Goal: Task Accomplishment & Management: Use online tool/utility

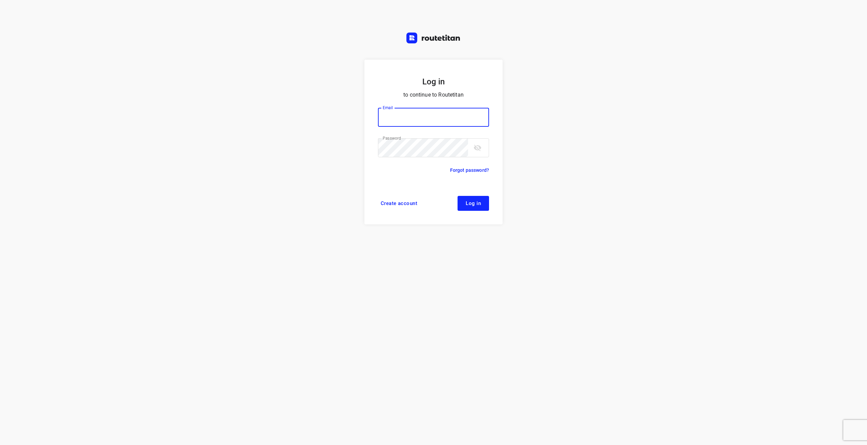
type input "info@tasboomkwekerij.nl"
click at [472, 200] on span "Log in" at bounding box center [473, 202] width 15 height 5
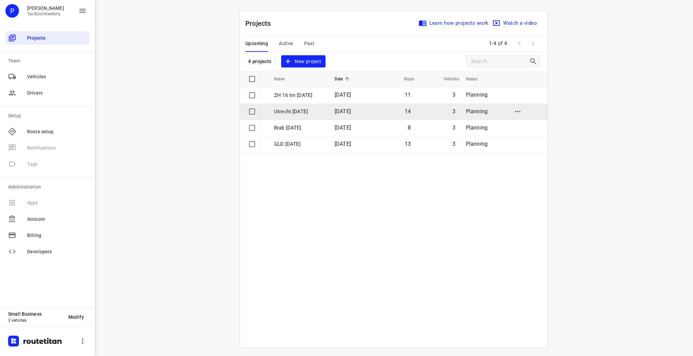
click at [299, 112] on p "Utrecht [DATE]" at bounding box center [299, 112] width 50 height 8
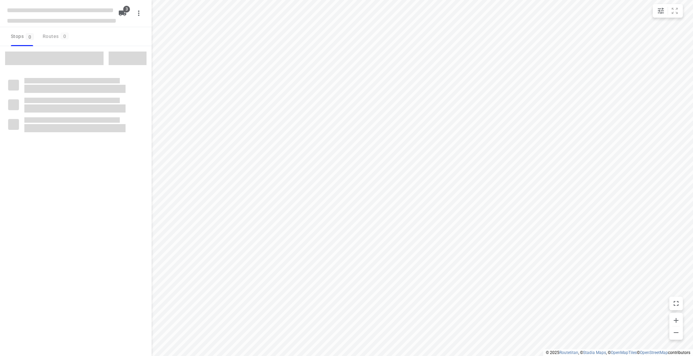
type input "distance"
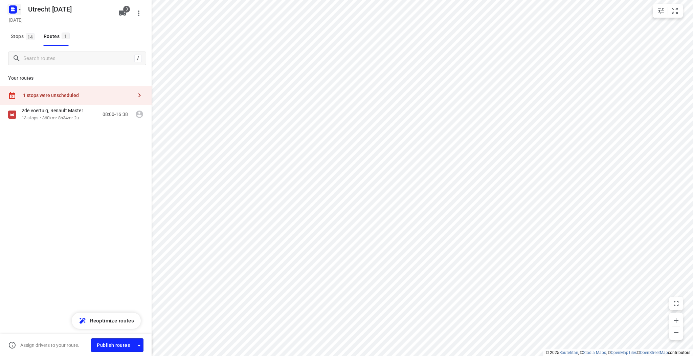
click at [18, 10] on icon "button" at bounding box center [19, 9] width 5 height 5
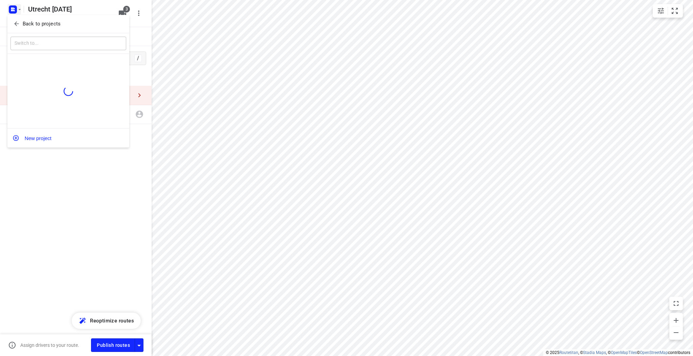
click at [25, 30] on div "Back to projects" at bounding box center [68, 24] width 122 height 18
click at [26, 26] on p "Back to projects" at bounding box center [42, 24] width 38 height 8
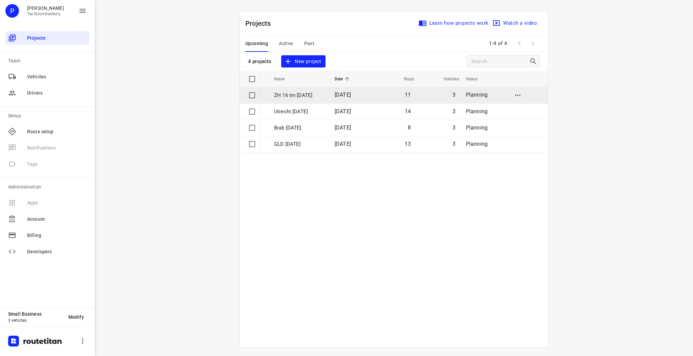
click at [295, 92] on p "ZH 16 tm [DATE]" at bounding box center [299, 95] width 50 height 8
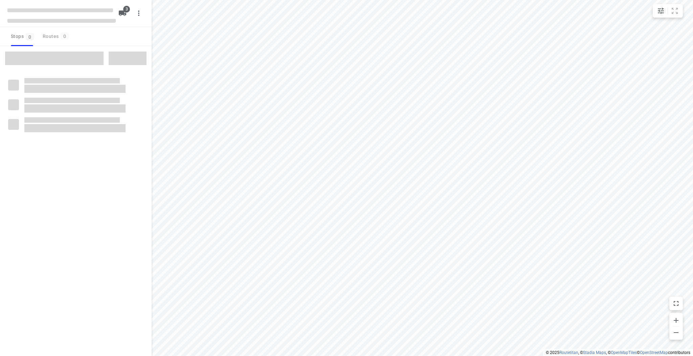
type input "distance"
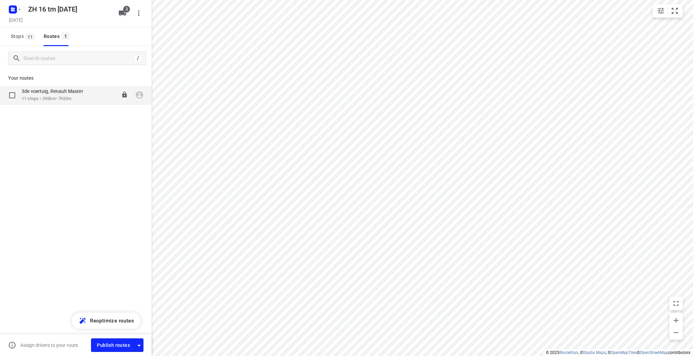
click at [84, 103] on div "3de voertuig, Renault Master 11 stops • 295km • 7h33m 08:00-15:33" at bounding box center [76, 95] width 152 height 19
